Goal: Navigation & Orientation: Find specific page/section

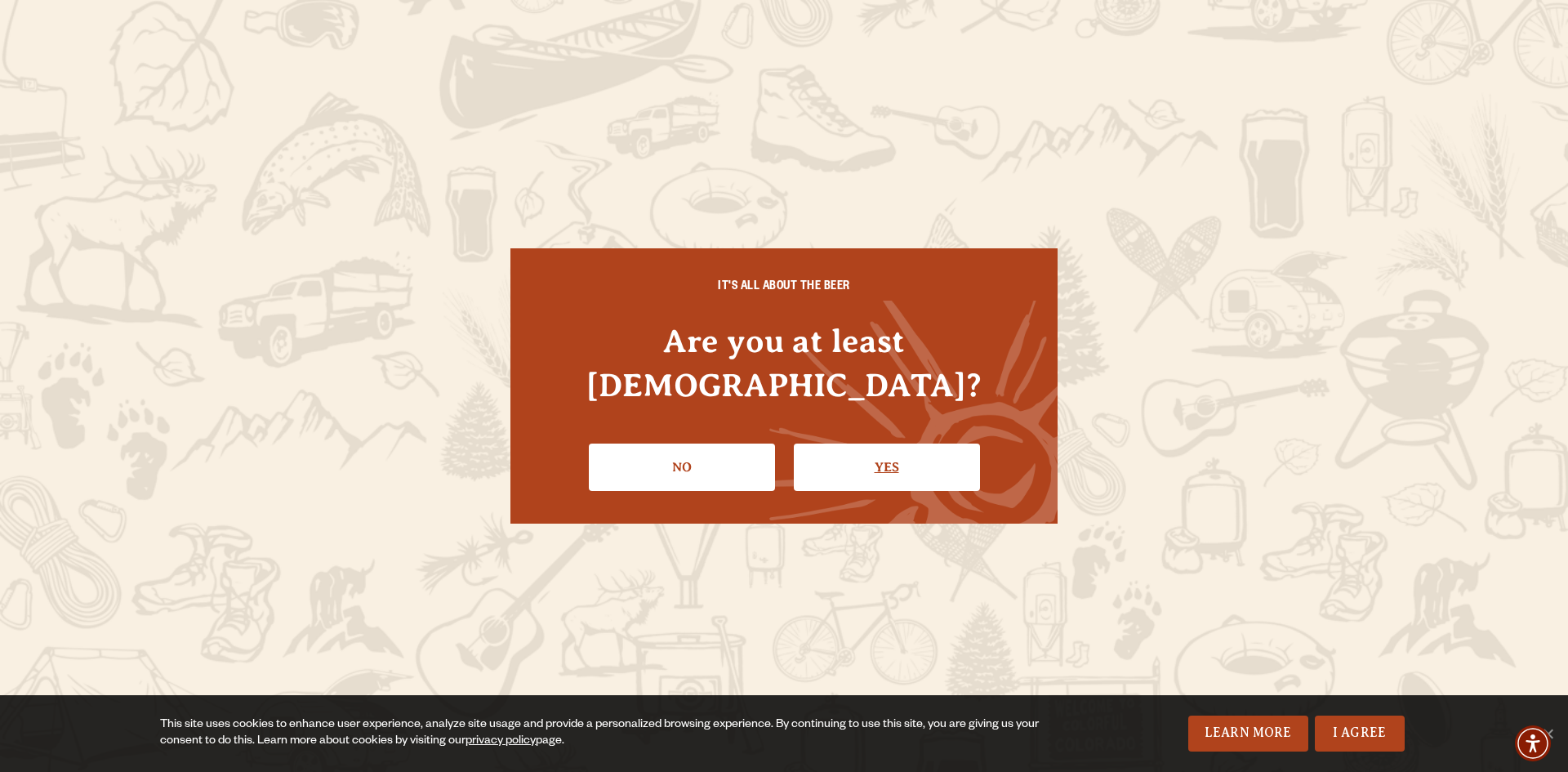
click at [864, 444] on link "Yes" at bounding box center [887, 467] width 186 height 47
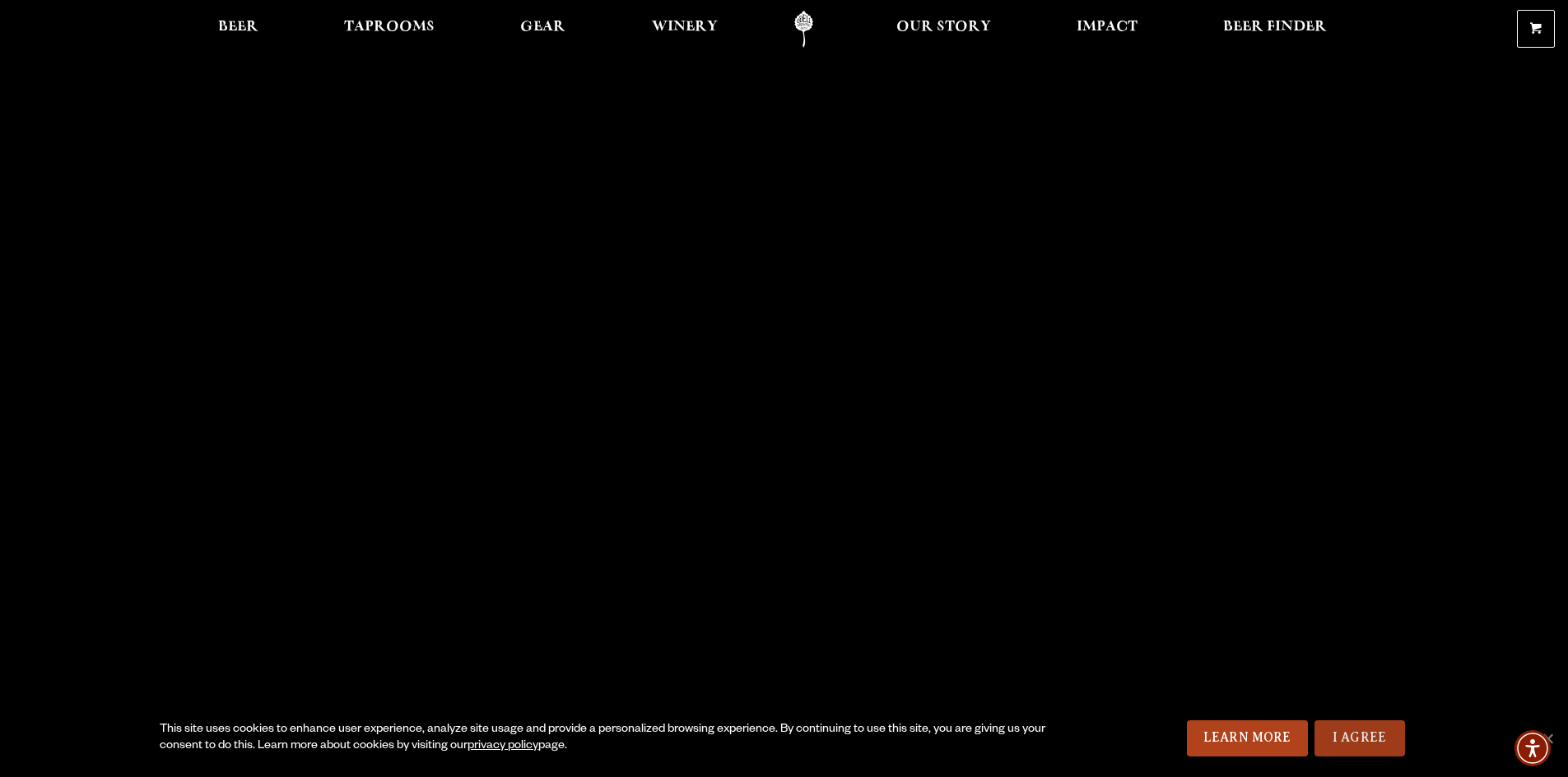
click at [1375, 733] on link "I Agree" at bounding box center [1359, 739] width 90 height 36
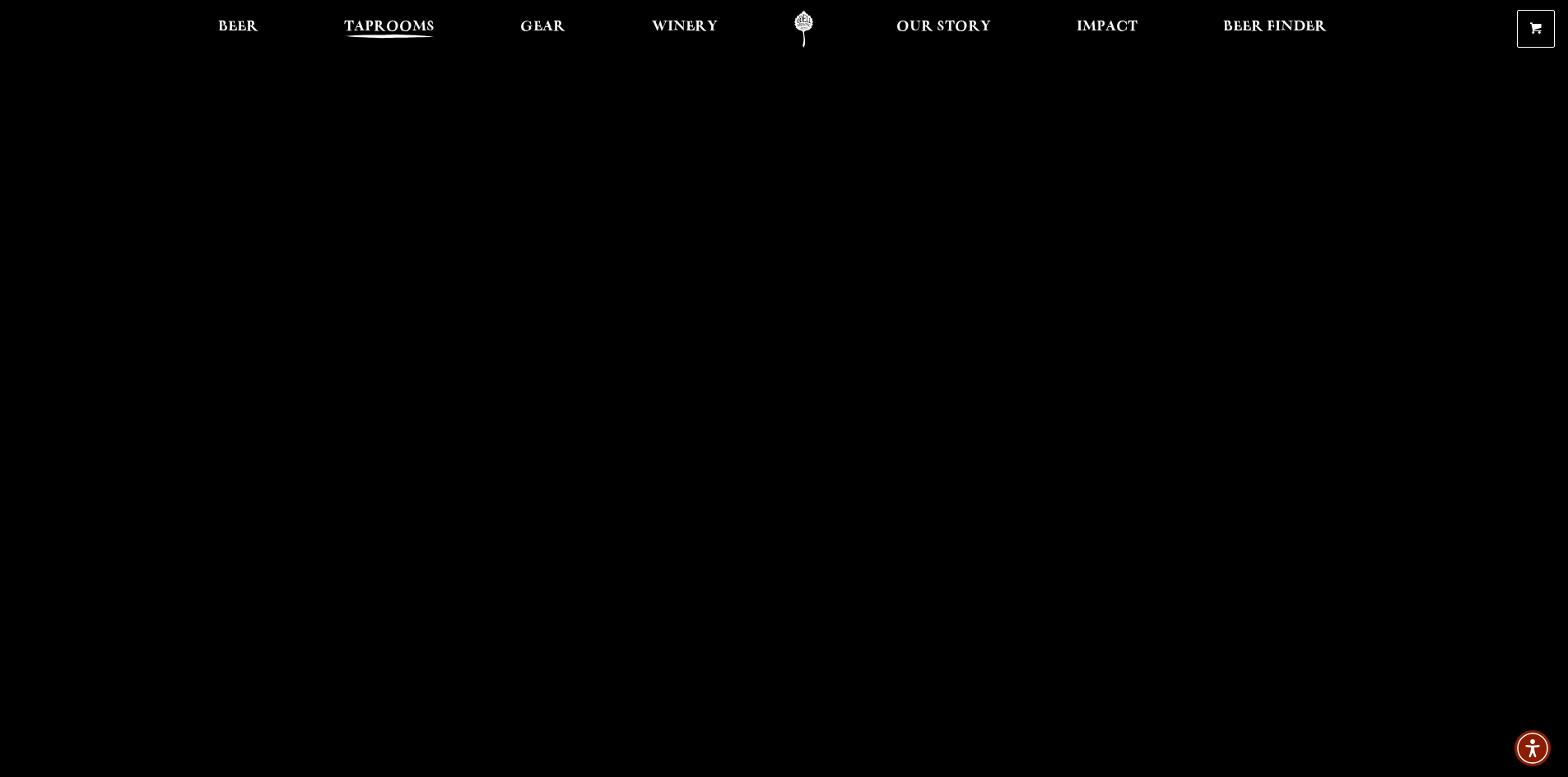
click at [385, 22] on span "Taprooms" at bounding box center [389, 27] width 90 height 13
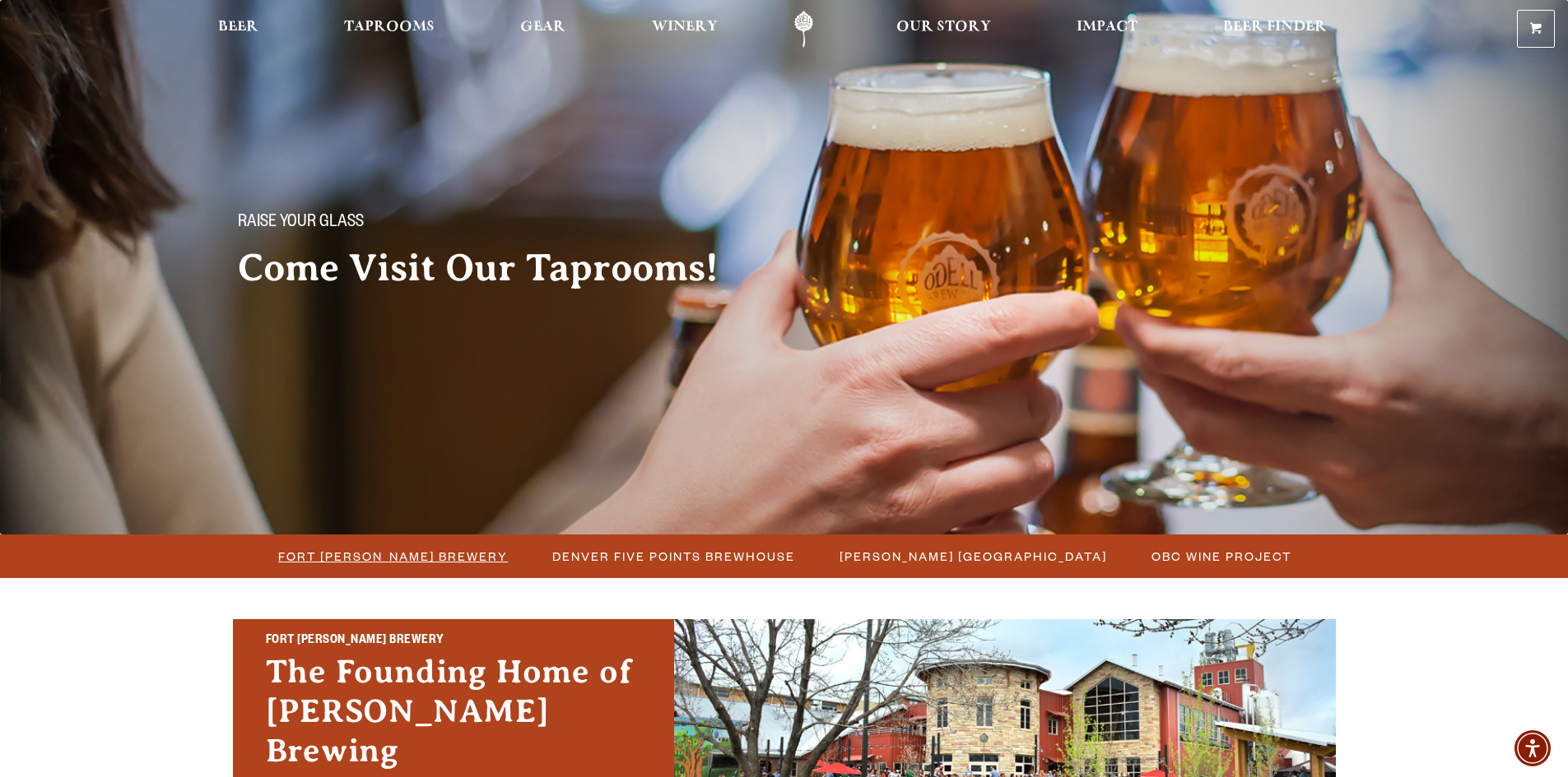
click at [429, 558] on span "Fort [PERSON_NAME] Brewery" at bounding box center [393, 556] width 230 height 24
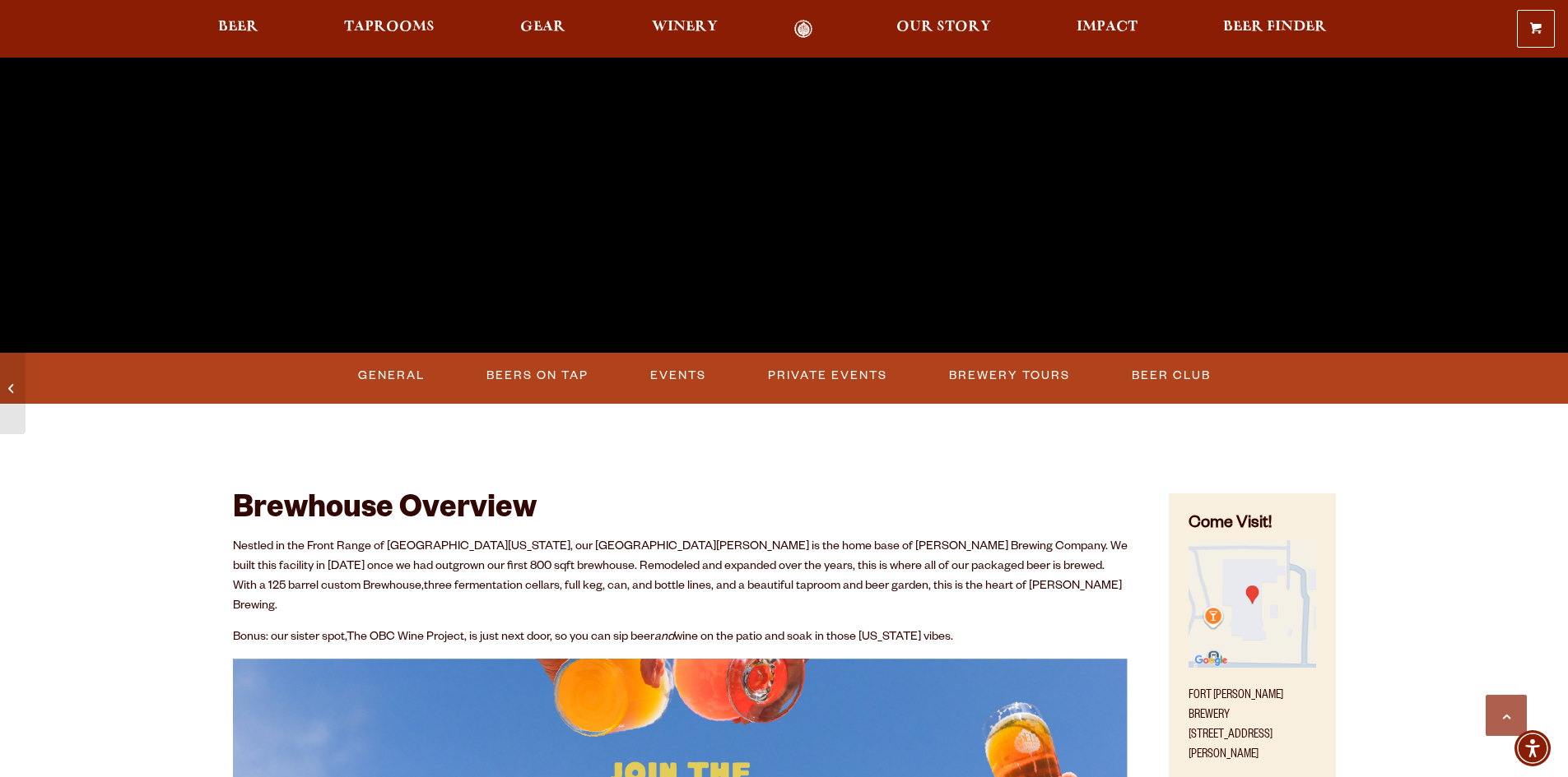
scroll to position [494, 0]
